Goal: Information Seeking & Learning: Find specific fact

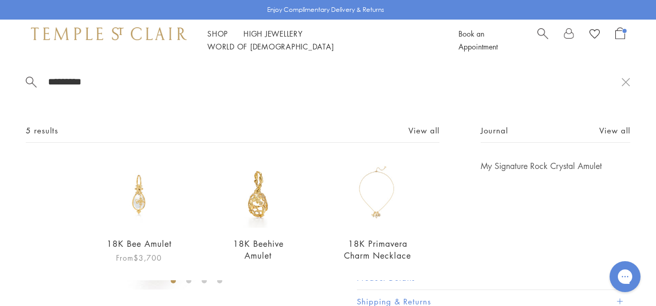
type input "*********"
click at [136, 208] on img at bounding box center [139, 194] width 68 height 68
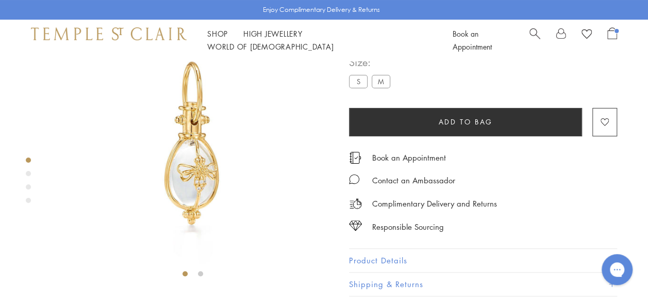
click at [389, 261] on button "Product Details" at bounding box center [483, 260] width 268 height 23
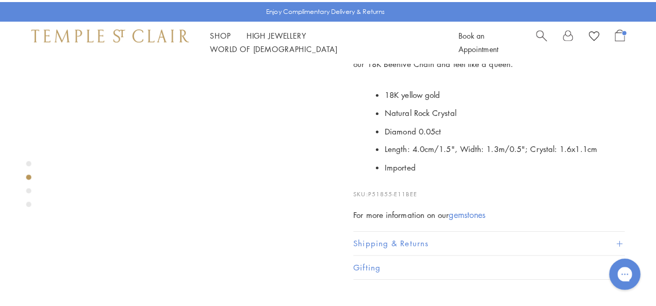
scroll to position [326, 0]
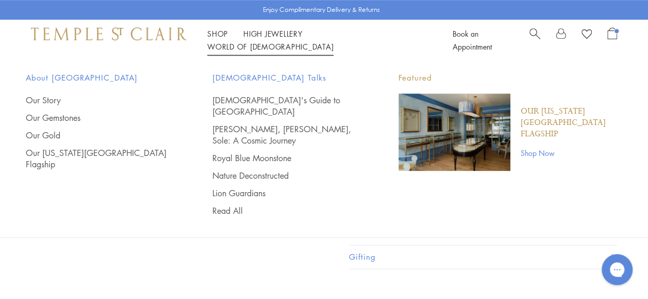
click at [533, 38] on span "Search" at bounding box center [535, 32] width 11 height 11
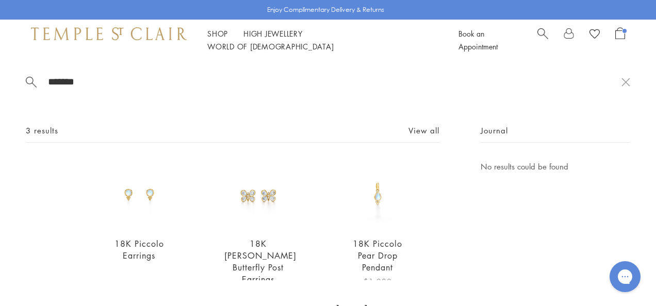
type input "*******"
click at [368, 220] on img at bounding box center [378, 194] width 68 height 68
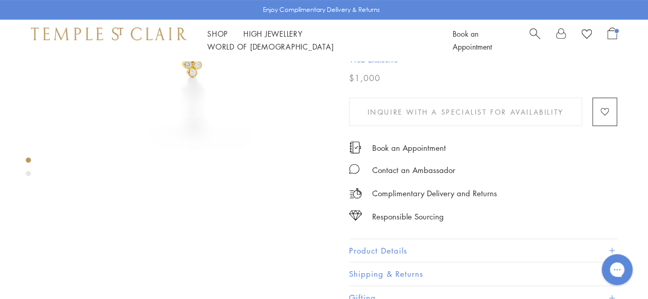
scroll to position [175, 0]
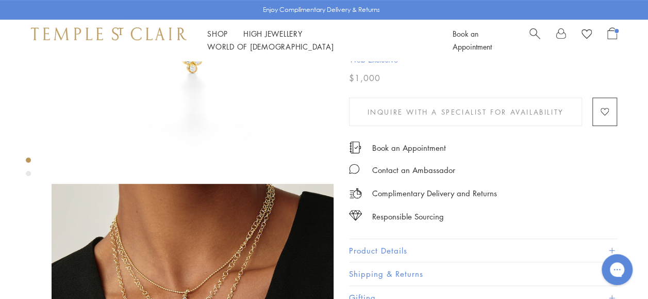
click at [558, 242] on button "Product Details" at bounding box center [483, 250] width 268 height 23
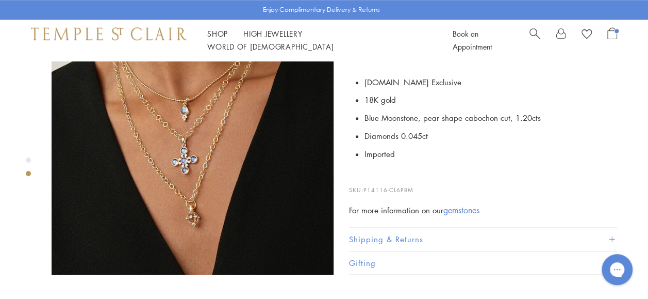
scroll to position [368, 0]
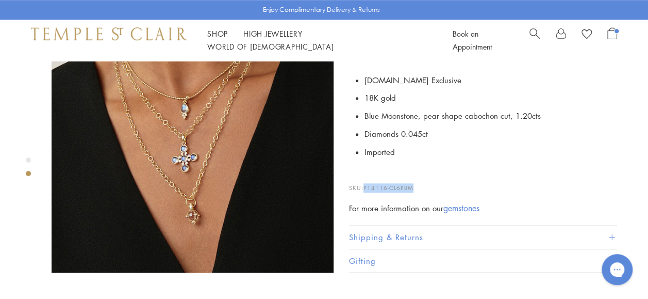
drag, startPoint x: 365, startPoint y: 171, endPoint x: 417, endPoint y: 171, distance: 51.6
click at [417, 173] on p "SKU: P14116-CL6PBM" at bounding box center [483, 183] width 268 height 20
drag, startPoint x: 417, startPoint y: 171, endPoint x: 402, endPoint y: 170, distance: 14.5
copy span "P14116-CL6PBM"
